Goal: Information Seeking & Learning: Learn about a topic

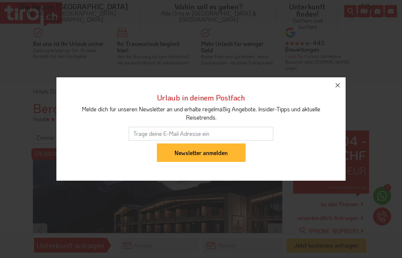
click at [341, 87] on icon "button" at bounding box center [337, 85] width 9 height 9
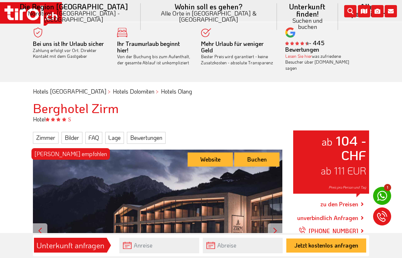
click at [154, 132] on link "Bewertungen" at bounding box center [146, 138] width 39 height 12
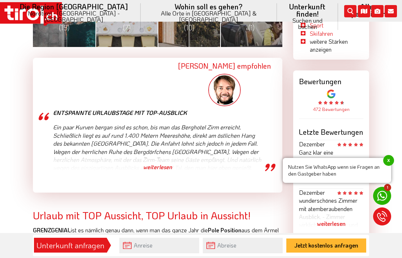
scroll to position [390, 0]
click at [163, 164] on div "weiterlesen" at bounding box center [157, 167] width 209 height 18
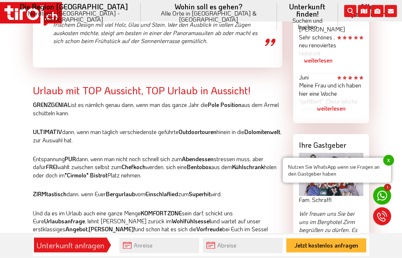
scroll to position [650, 0]
click at [329, 102] on div "weiterlesen" at bounding box center [331, 108] width 64 height 18
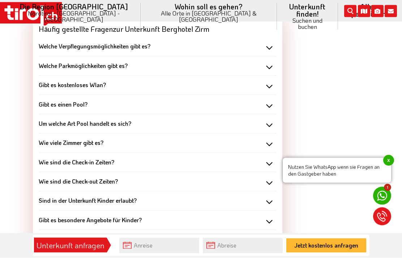
scroll to position [1418, 0]
click at [263, 101] on div "Gibt es einen Pool?" at bounding box center [158, 105] width 238 height 8
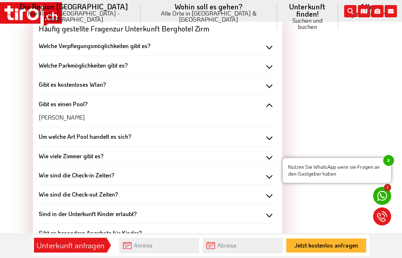
click at [257, 133] on div "Um welche Art Pool handelt es sich?" at bounding box center [158, 137] width 238 height 8
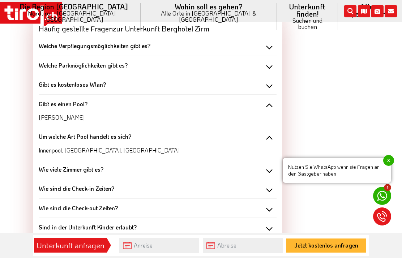
click at [239, 166] on div "Wie viele Zimmer gibt es?" at bounding box center [158, 170] width 238 height 8
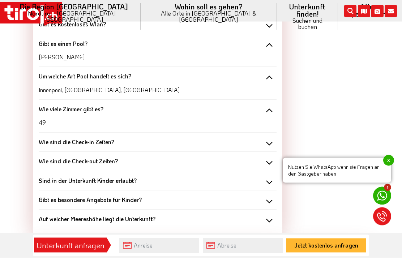
scroll to position [1478, 0]
click at [243, 138] on div "Wie sind die Check-in Zeiten?" at bounding box center [158, 142] width 238 height 8
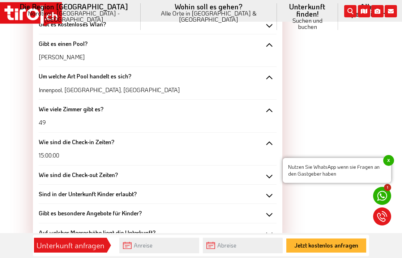
click at [233, 171] on div "Wie sind die Check-out Zeiten?" at bounding box center [158, 175] width 238 height 8
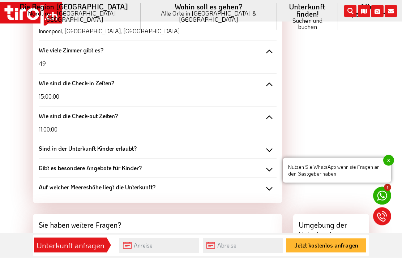
scroll to position [1538, 0]
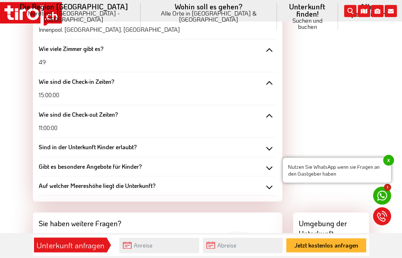
click at [237, 144] on div "Sind in der Unterkunft Kinder erlaubt?" at bounding box center [158, 148] width 238 height 8
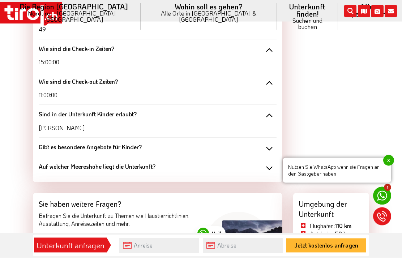
scroll to position [1574, 0]
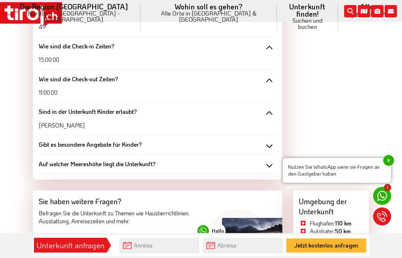
click at [228, 160] on div "Auf welcher Meereshöhe liegt die Unterkunft?" at bounding box center [158, 164] width 238 height 8
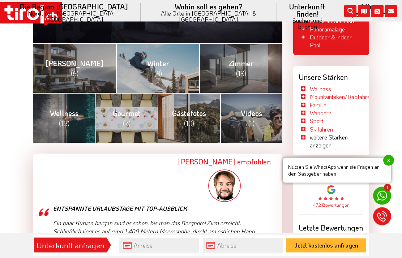
scroll to position [268, 0]
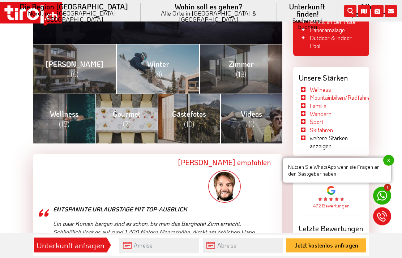
click at [343, 94] on link "Mountainbiken/Radfahren" at bounding box center [341, 98] width 63 height 8
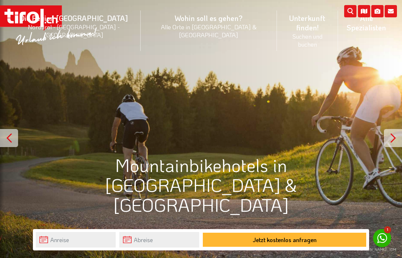
click at [298, 159] on div "© Daniel Geiger - IDM" at bounding box center [201, 129] width 402 height 258
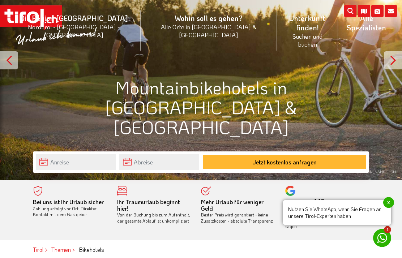
scroll to position [73, 0]
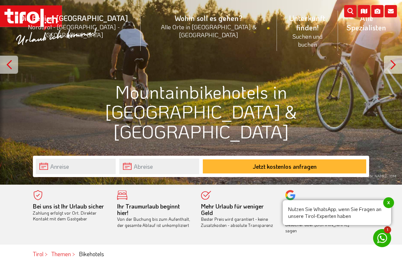
click at [386, 65] on div at bounding box center [393, 65] width 18 height 18
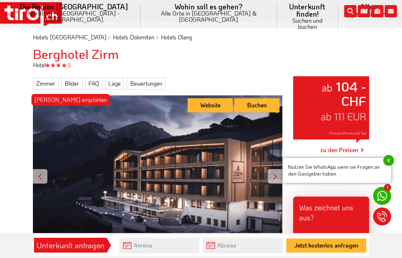
scroll to position [54, 0]
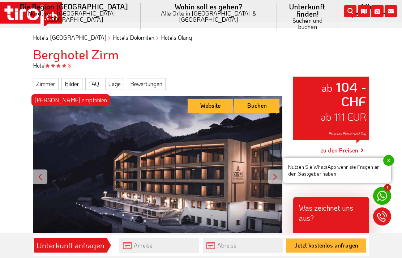
click at [112, 78] on link "Lage" at bounding box center [114, 84] width 19 height 12
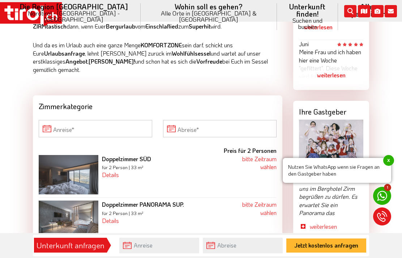
scroll to position [682, 0]
click at [381, 196] on icon at bounding box center [382, 196] width 10 height 10
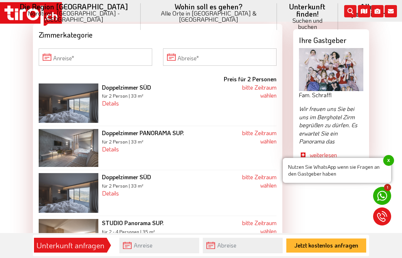
scroll to position [758, 0]
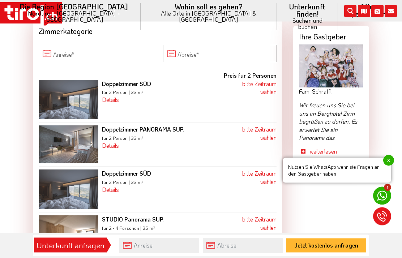
click at [339, 183] on span "Nutzen Sie WhatsApp wenn sie Fragen an den Gastgeber haben x" at bounding box center [337, 170] width 108 height 25
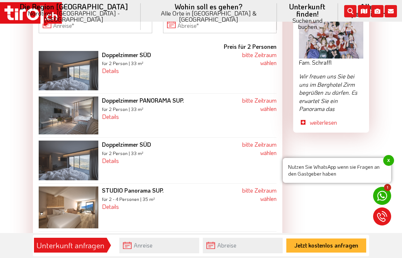
click at [322, 119] on link "weiterlesen" at bounding box center [337, 123] width 54 height 8
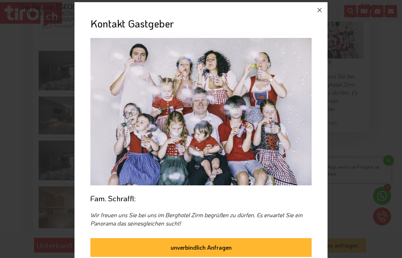
scroll to position [0, 0]
click at [322, 10] on icon "button" at bounding box center [319, 10] width 9 height 9
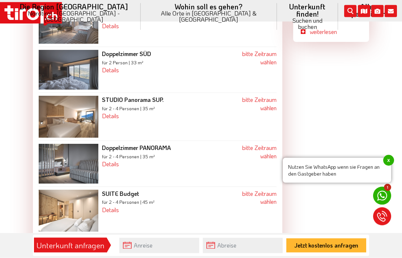
scroll to position [894, 0]
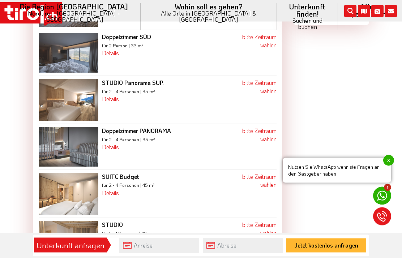
click at [71, 177] on img at bounding box center [69, 194] width 60 height 42
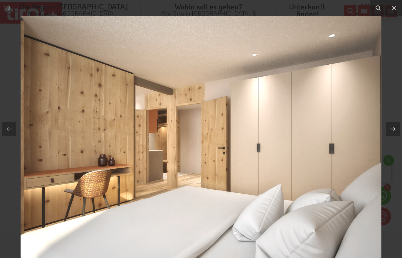
scroll to position [924, 0]
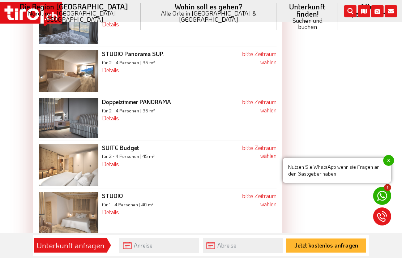
scroll to position [54, 0]
